Goal: Book appointment/travel/reservation

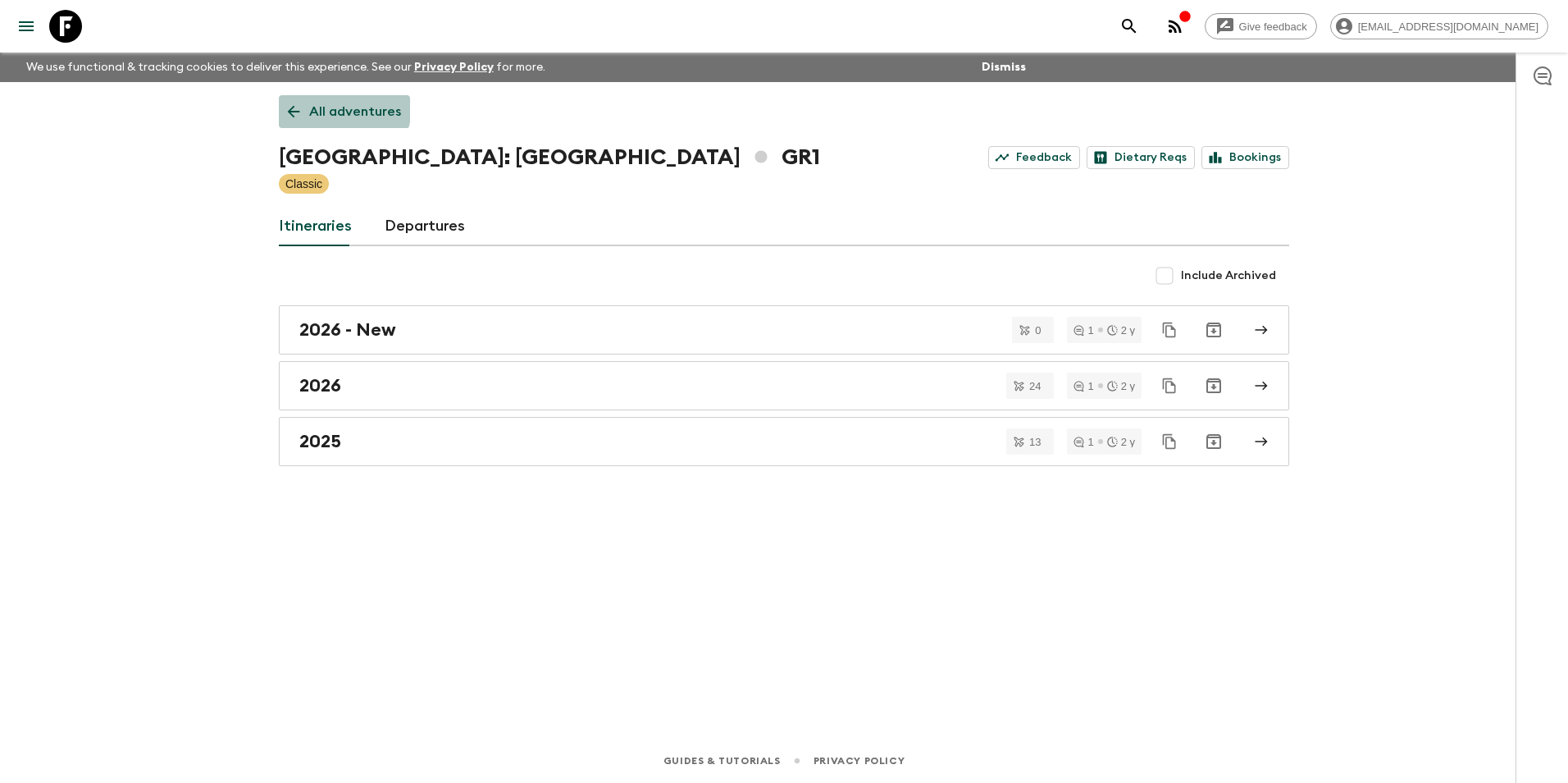
click at [298, 99] on link "All adventures" at bounding box center [344, 111] width 131 height 33
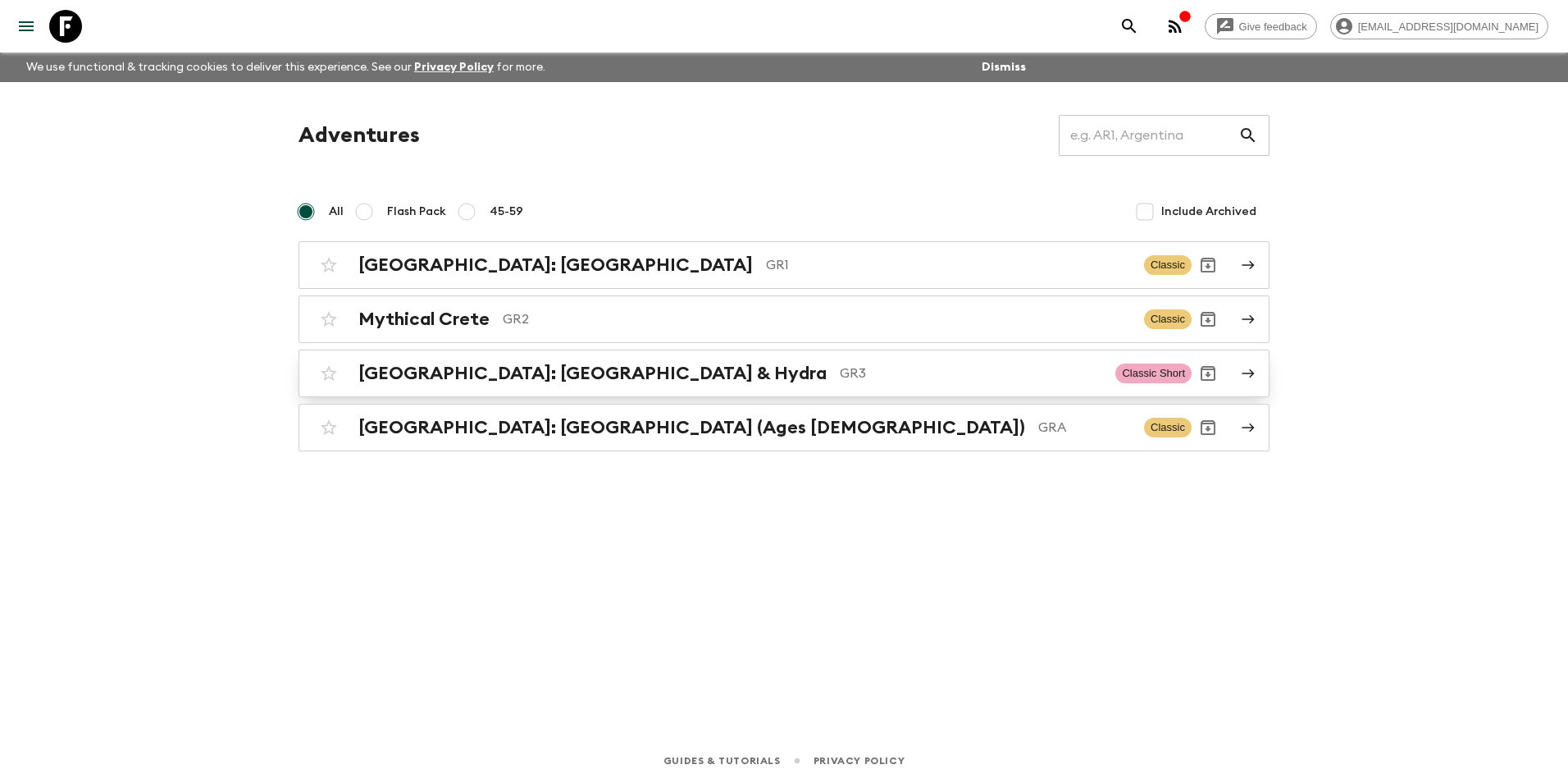
click at [432, 377] on h2 "[GEOGRAPHIC_DATA]: [GEOGRAPHIC_DATA] & Hydra" at bounding box center [593, 373] width 469 height 21
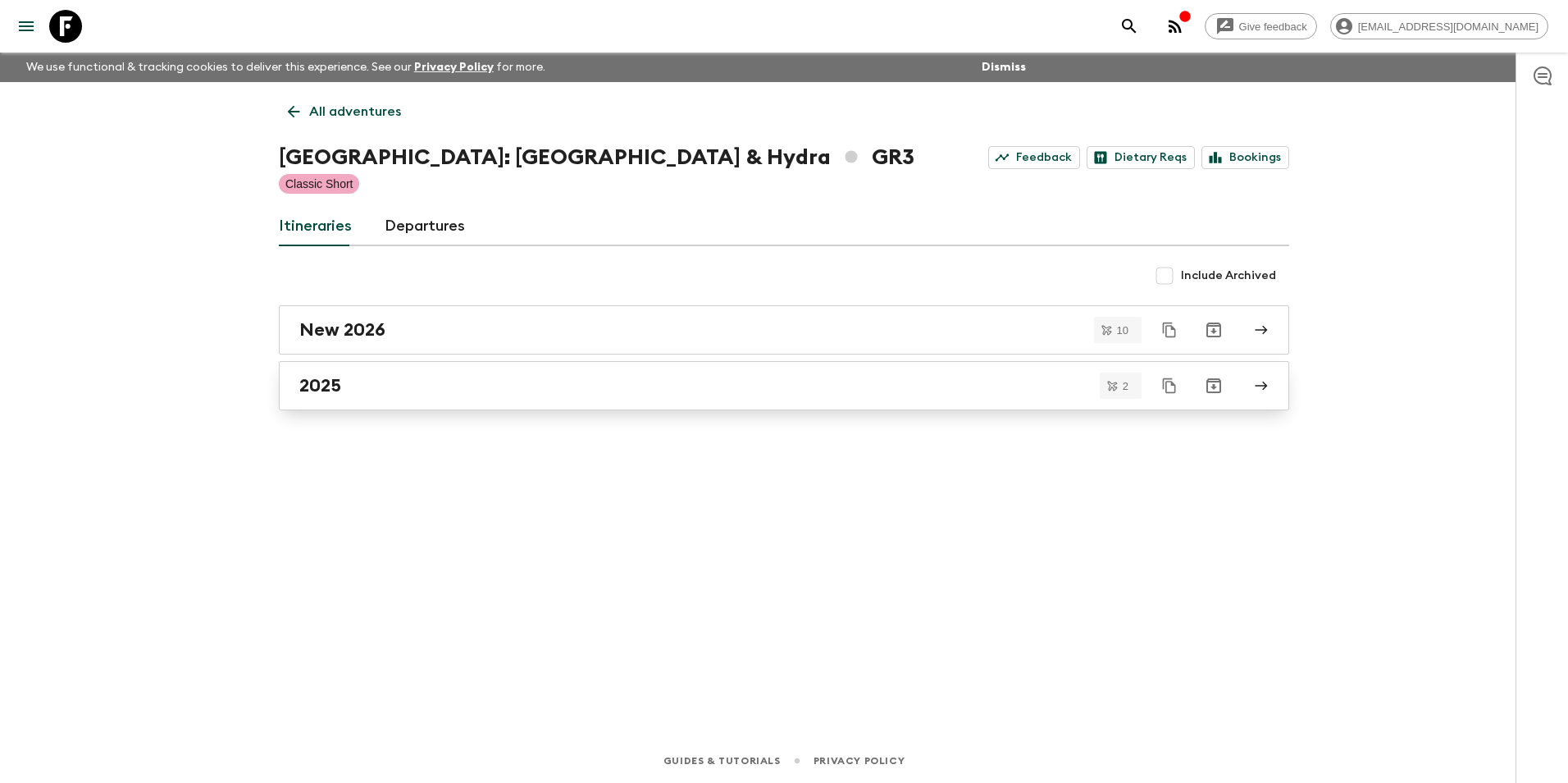
click at [287, 398] on link "2025" at bounding box center [784, 385] width 1010 height 49
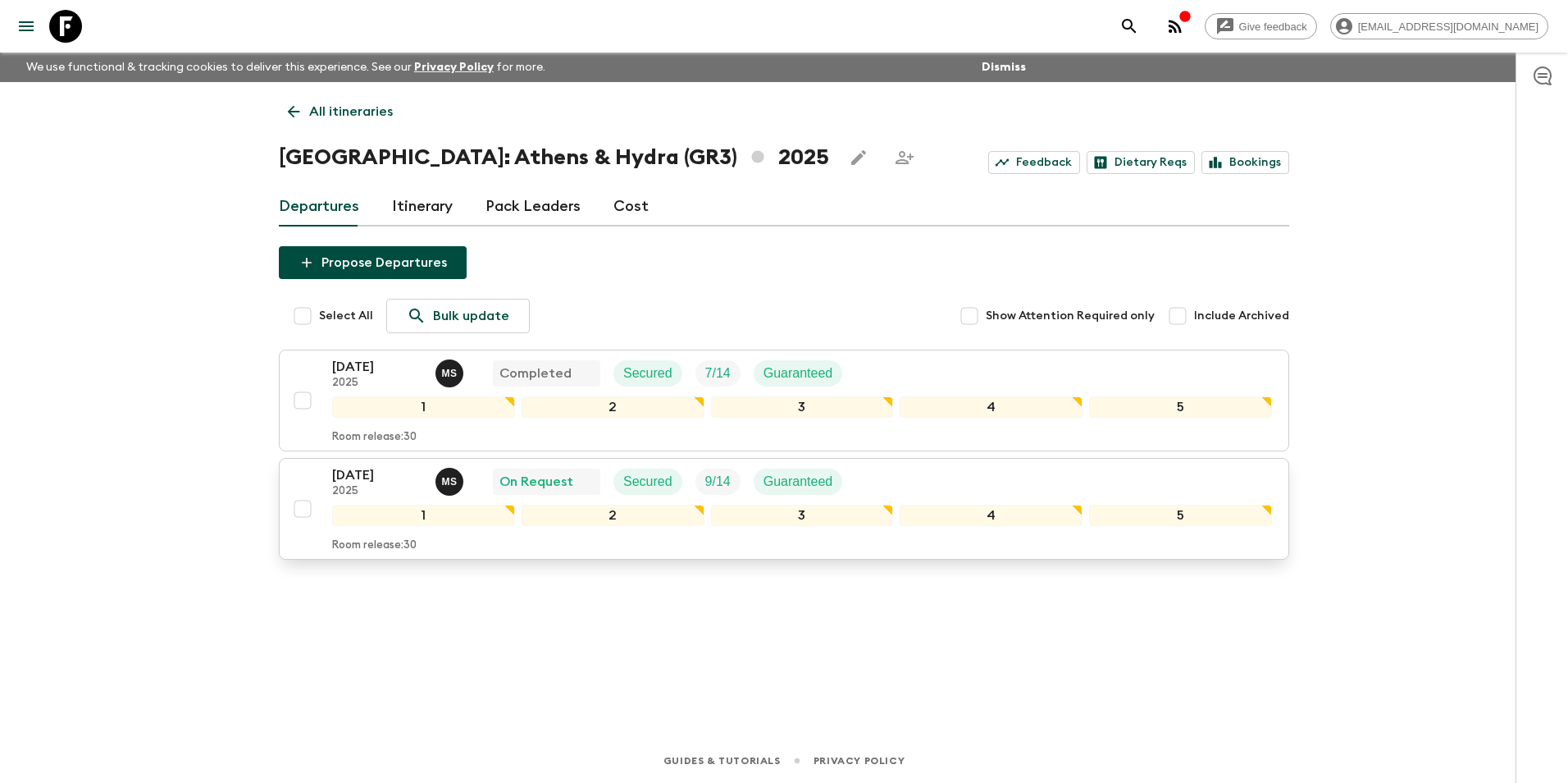
click at [367, 481] on p "[DATE]" at bounding box center [377, 475] width 90 height 20
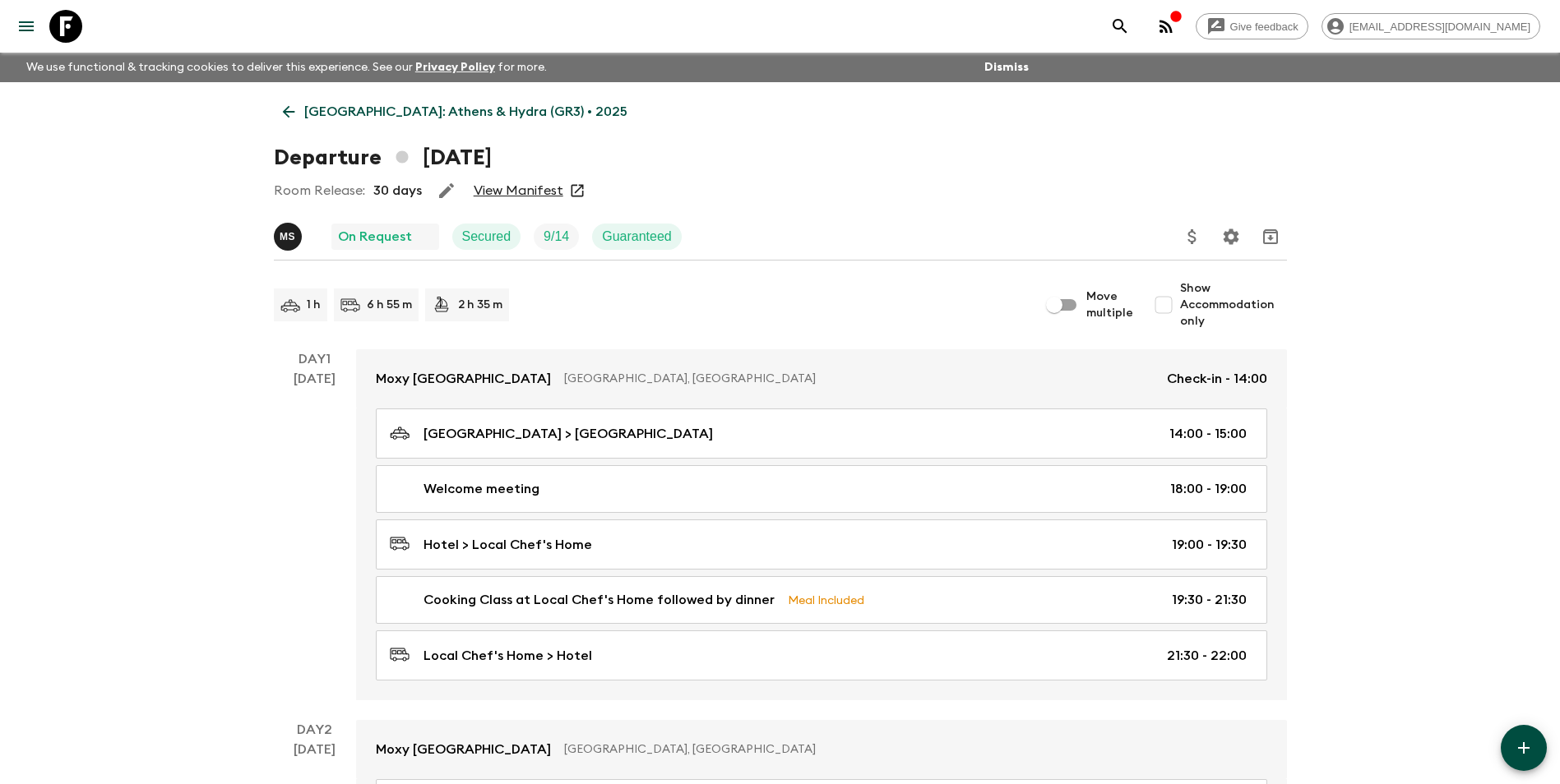
click at [507, 198] on div "Room Release: 30 days View Manifest" at bounding box center [780, 191] width 1013 height 33
click at [527, 186] on link "View Manifest" at bounding box center [518, 190] width 89 height 16
